Goal: Information Seeking & Learning: Learn about a topic

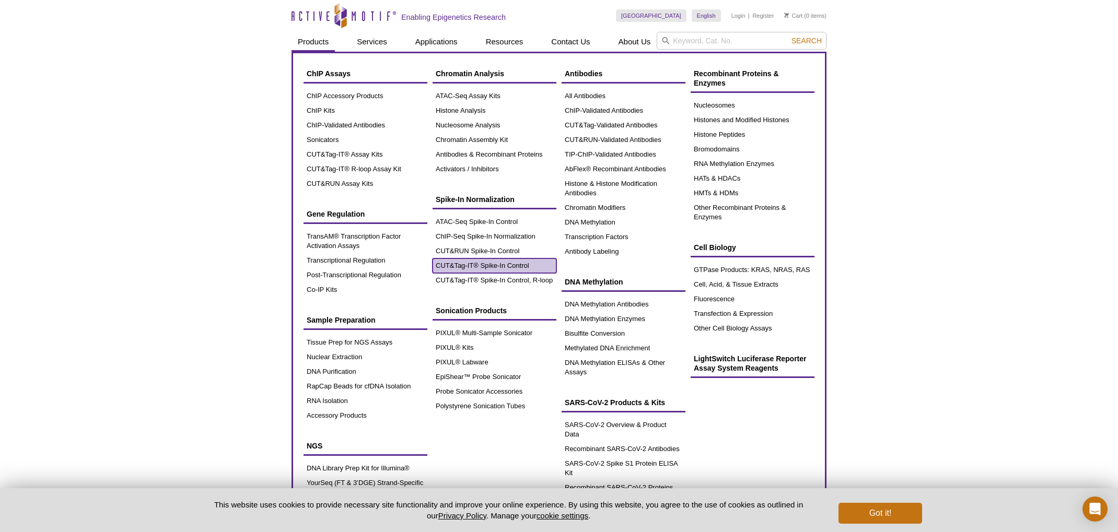
click at [491, 263] on link "CUT&Tag-IT® Spike-In Control" at bounding box center [495, 266] width 124 height 15
click at [490, 252] on link "CUT&RUN Spike-In Control" at bounding box center [495, 251] width 124 height 15
click at [490, 251] on link "CUT&RUN Spike-In Control" at bounding box center [495, 251] width 124 height 15
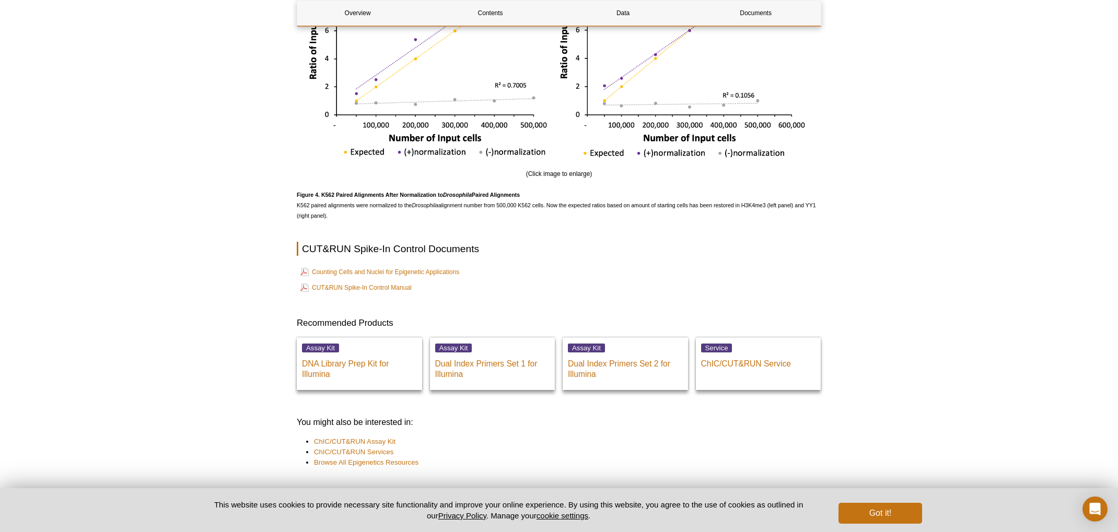
scroll to position [2059, 0]
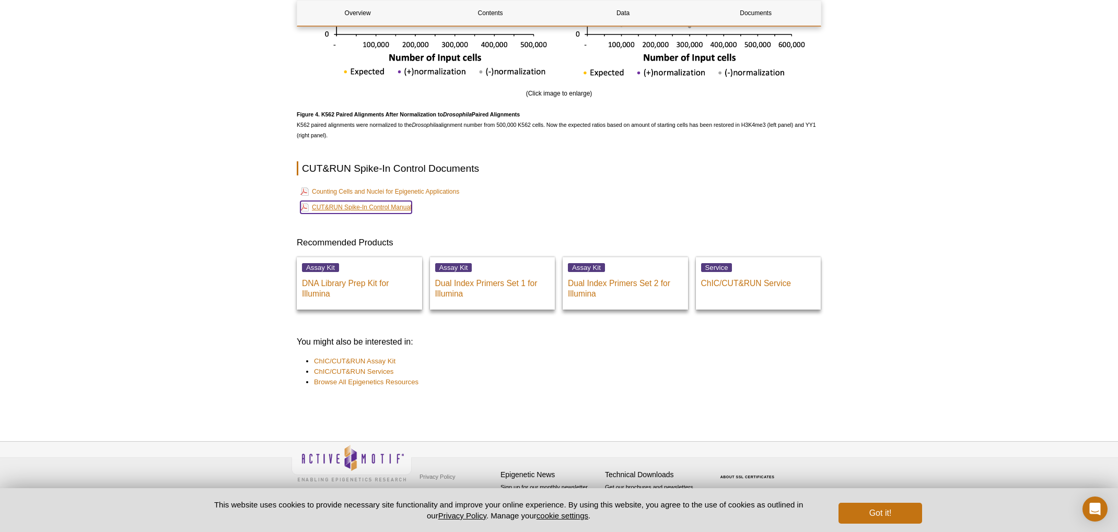
click at [389, 207] on link "CUT&RUN Spike-In Control Manual" at bounding box center [355, 207] width 111 height 13
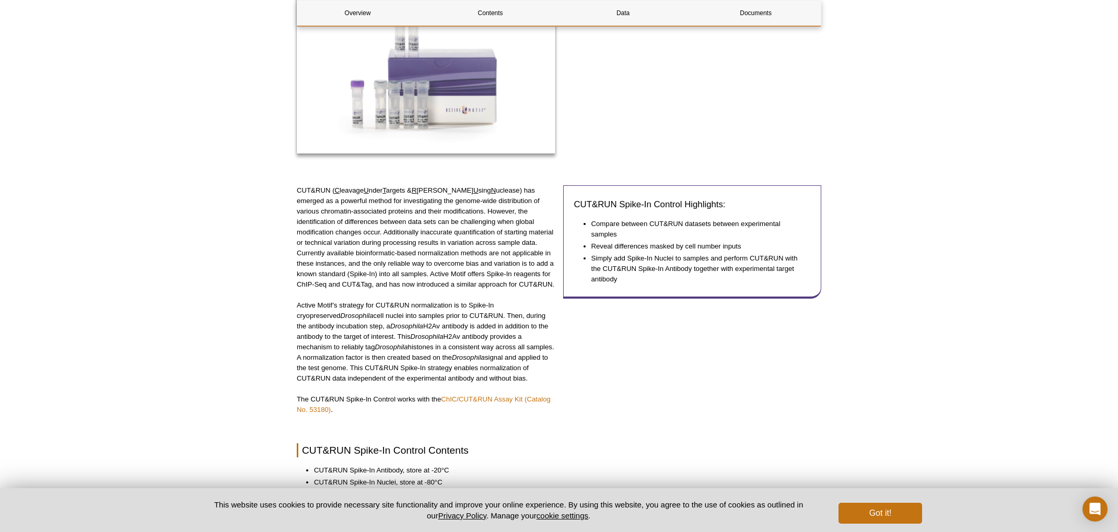
scroll to position [0, 0]
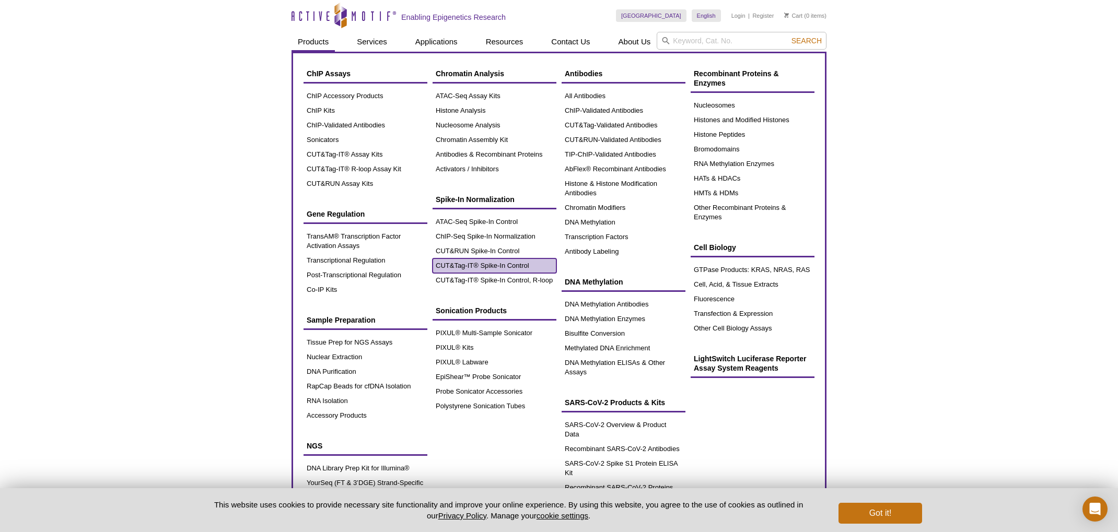
click at [526, 264] on link "CUT&Tag-IT® Spike-In Control" at bounding box center [495, 266] width 124 height 15
click at [505, 264] on link "CUT&Tag-IT® Spike-In Control" at bounding box center [495, 266] width 124 height 15
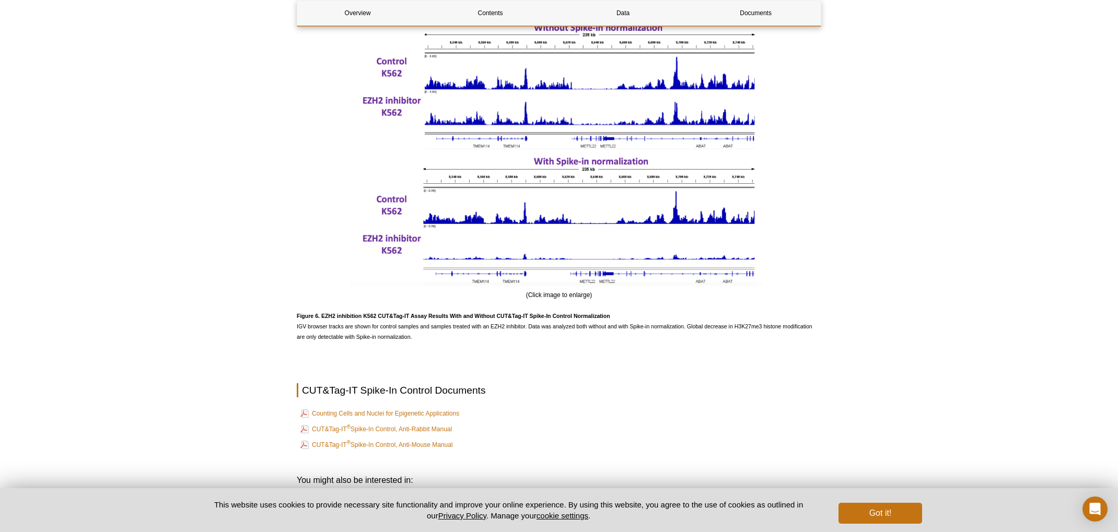
scroll to position [2098, 0]
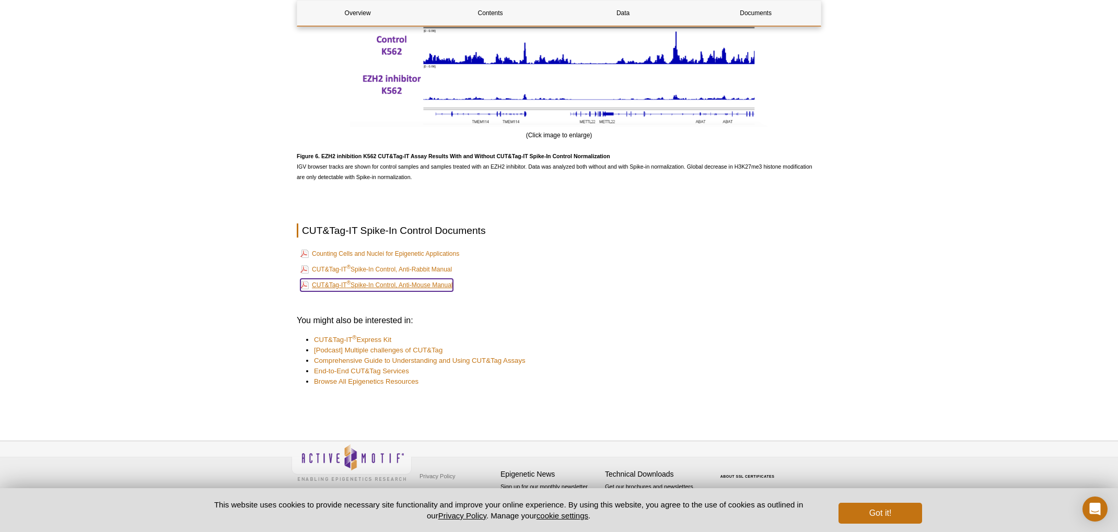
click at [429, 286] on link "CUT&Tag-IT ® Spike-In Control, Anti-Mouse Manual" at bounding box center [376, 285] width 153 height 13
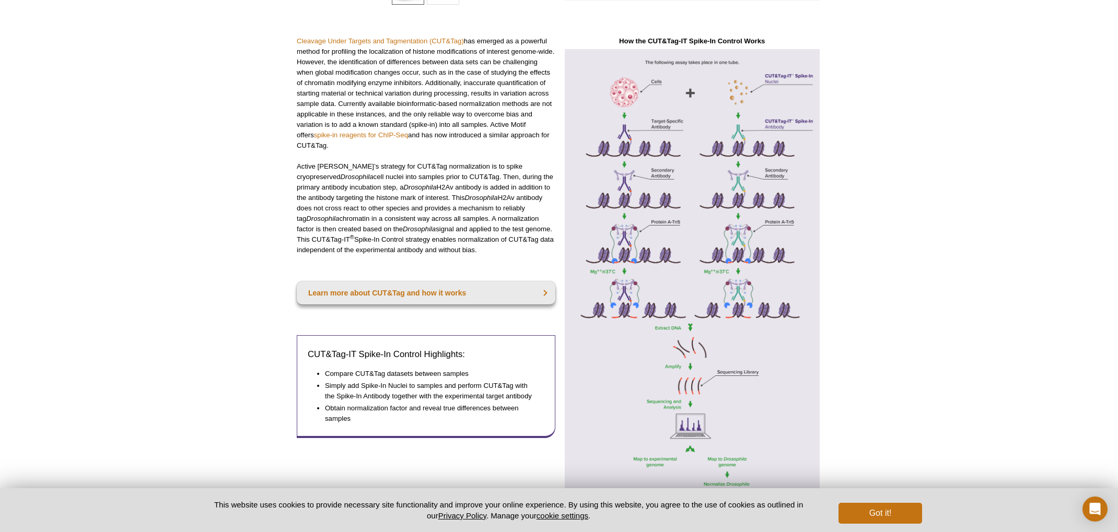
scroll to position [0, 0]
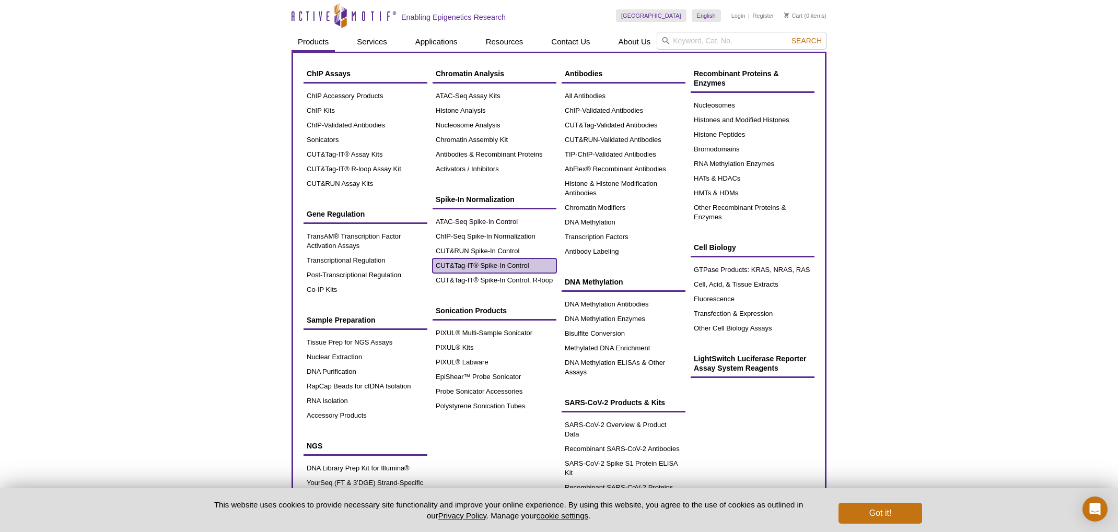
click at [520, 259] on link "CUT&Tag-IT® Spike-In Control" at bounding box center [495, 266] width 124 height 15
click at [509, 250] on link "CUT&RUN Spike-In Control" at bounding box center [495, 251] width 124 height 15
click at [500, 245] on link "CUT&RUN Spike-In Control" at bounding box center [495, 251] width 124 height 15
click at [522, 252] on link "CUT&RUN Spike-In Control" at bounding box center [495, 251] width 124 height 15
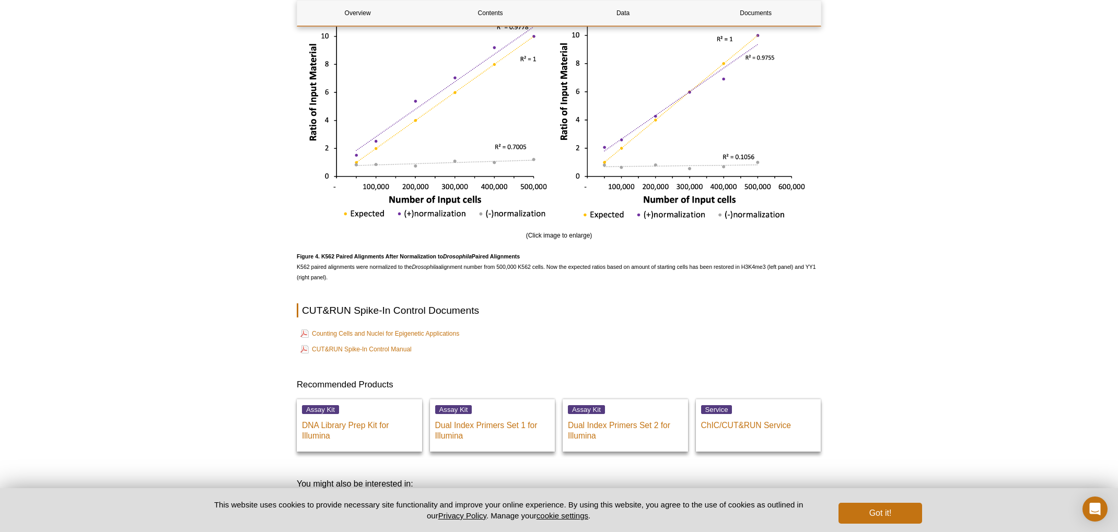
scroll to position [1906, 0]
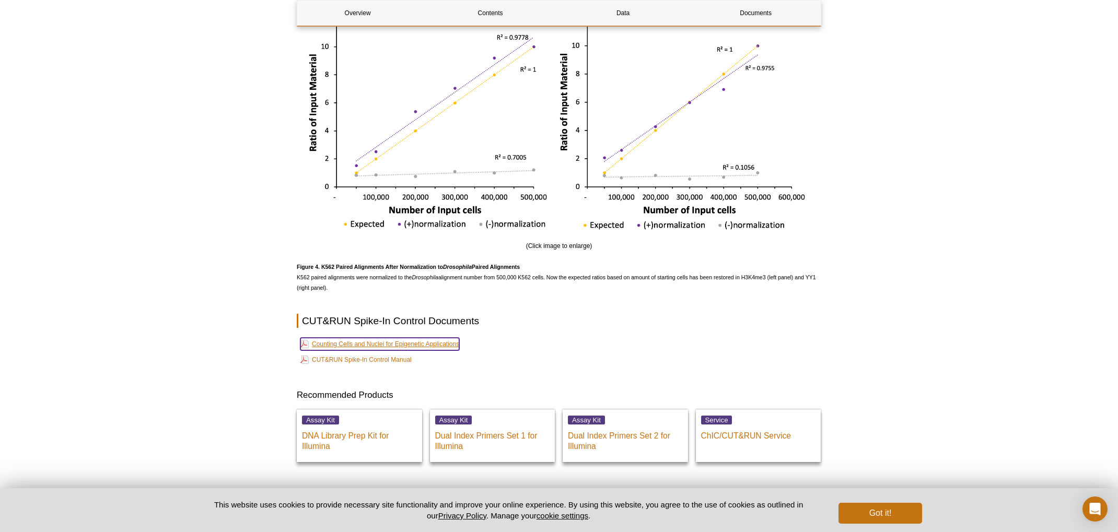
click at [433, 348] on link "Counting Cells and Nuclei for Epigenetic Applications" at bounding box center [379, 344] width 159 height 13
